Goal: Find specific page/section: Find specific page/section

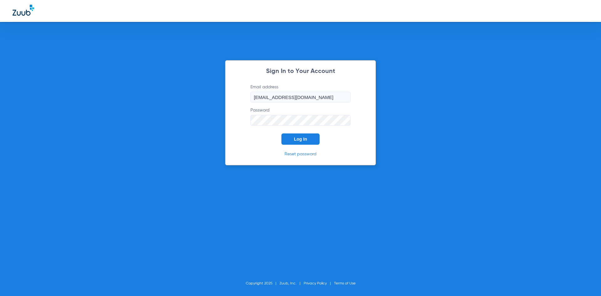
click at [306, 142] on button "Log In" at bounding box center [300, 138] width 38 height 11
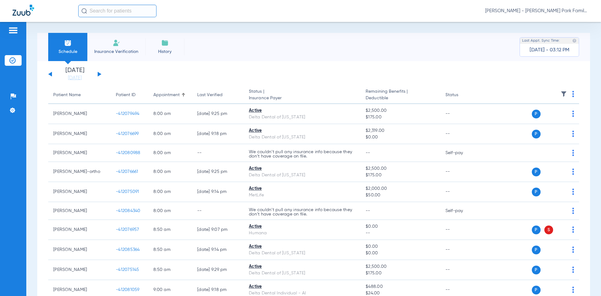
click at [100, 74] on button at bounding box center [100, 74] width 4 height 5
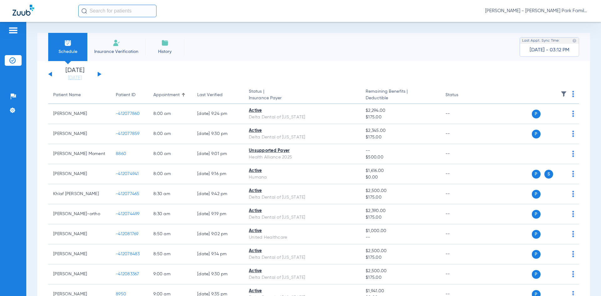
click at [561, 93] on img at bounding box center [564, 94] width 6 height 6
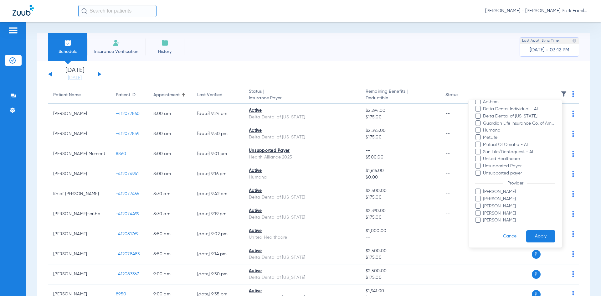
scroll to position [88, 0]
click at [480, 190] on span at bounding box center [478, 190] width 6 height 6
click at [484, 194] on input "[PERSON_NAME]" at bounding box center [484, 194] width 0 height 0
click at [477, 212] on span at bounding box center [478, 211] width 6 height 6
click at [484, 216] on input "[PERSON_NAME]" at bounding box center [484, 216] width 0 height 0
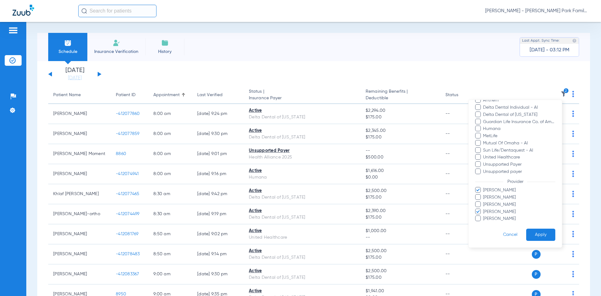
click at [529, 236] on button "Apply" at bounding box center [540, 235] width 29 height 12
